Goal: Information Seeking & Learning: Compare options

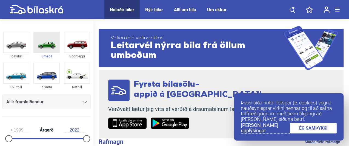
click at [45, 46] on img at bounding box center [46, 42] width 25 height 20
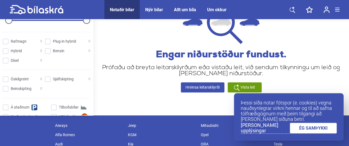
scroll to position [123, 0]
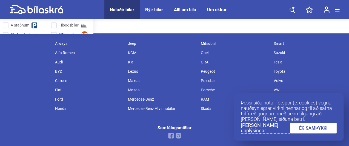
click at [277, 89] on div "VW" at bounding box center [306, 89] width 73 height 9
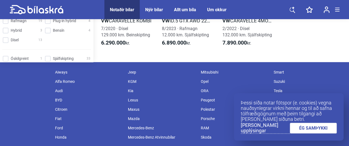
scroll to position [72, 0]
